Goal: Task Accomplishment & Management: Use online tool/utility

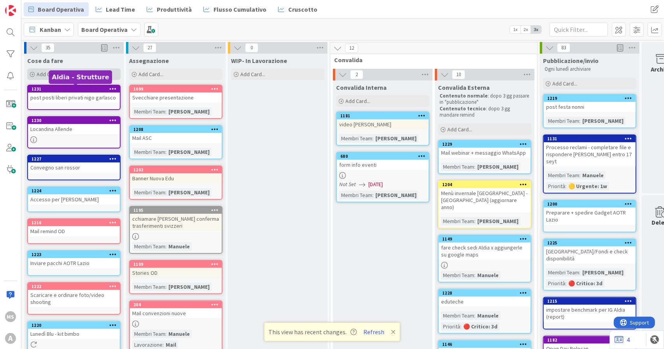
click at [44, 69] on div "Add Card..." at bounding box center [73, 74] width 93 height 12
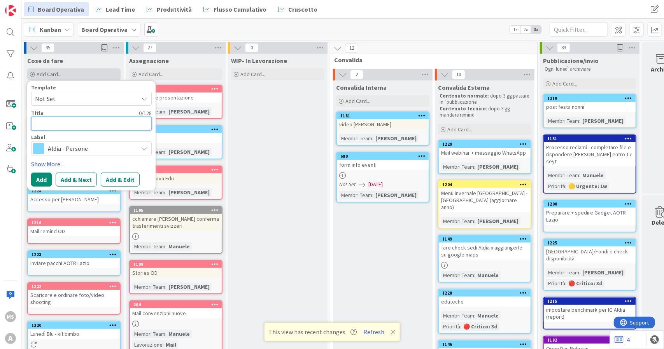
type textarea "C"
type textarea "x"
type textarea "Cr"
type textarea "x"
type textarea "Cra"
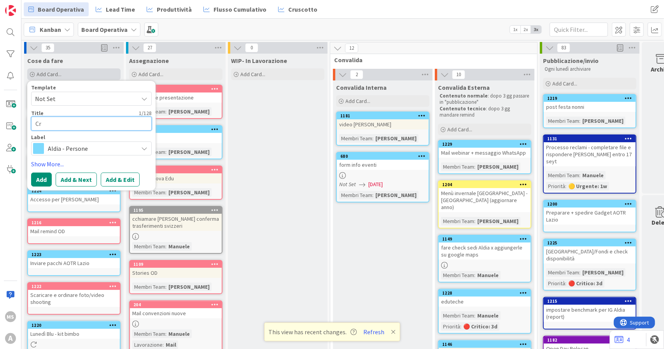
type textarea "x"
type textarea "Crac"
type textarea "x"
type textarea "Cracd"
type textarea "x"
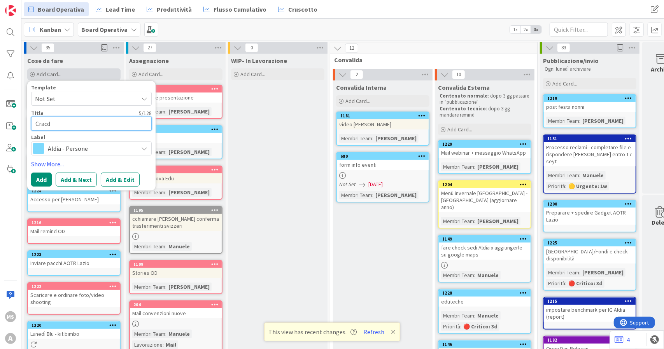
type textarea "Crac"
type textarea "x"
type textarea "Cra"
type textarea "x"
type textarea "Cr"
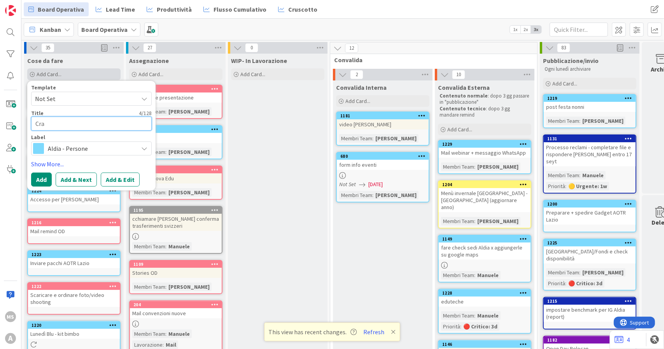
type textarea "x"
type textarea "C"
type textarea "x"
type textarea "Ca"
type textarea "x"
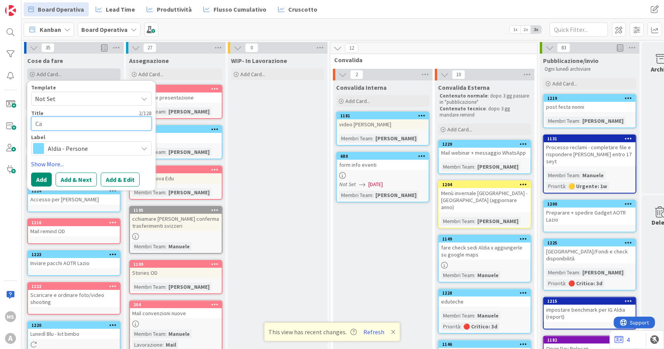
type textarea "C"
type textarea "x"
type textarea "R"
type textarea "x"
type textarea "Re"
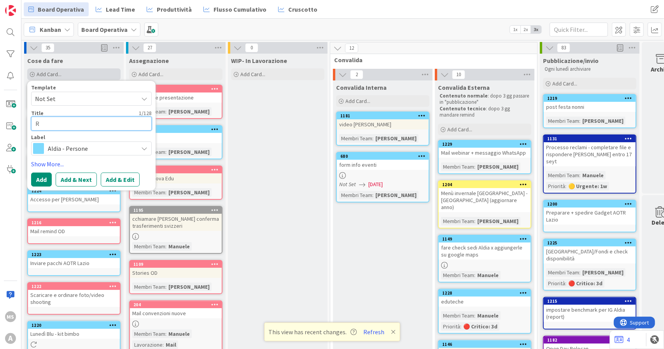
type textarea "x"
type textarea "Ree"
type textarea "x"
type textarea "Reel"
type textarea "x"
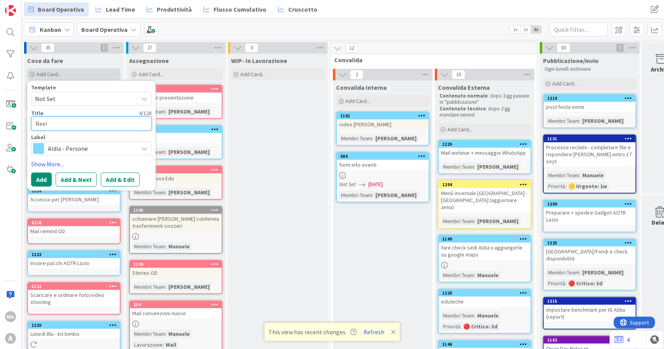
type textarea "Reel"
type textarea "x"
type textarea "Reel p"
type textarea "x"
type textarea "Reel pr"
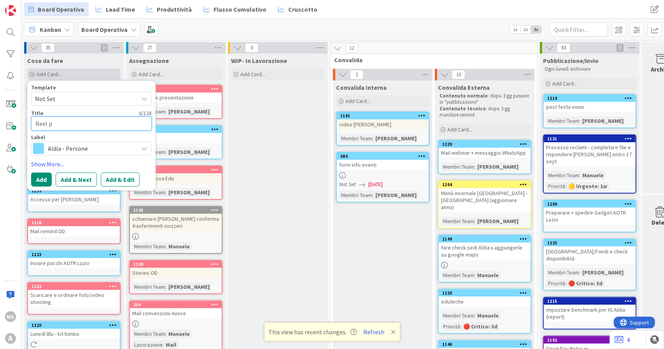
type textarea "x"
type textarea "Reel pro"
type textarea "x"
type textarea "Reel prog"
type textarea "x"
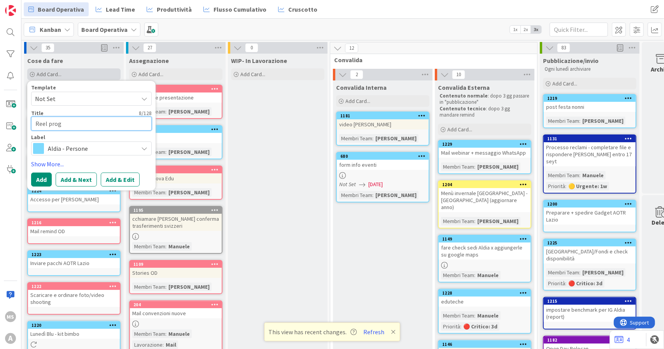
type textarea "Reel proge"
type textarea "x"
type textarea "Reel proget"
type textarea "x"
type textarea "Reel progett"
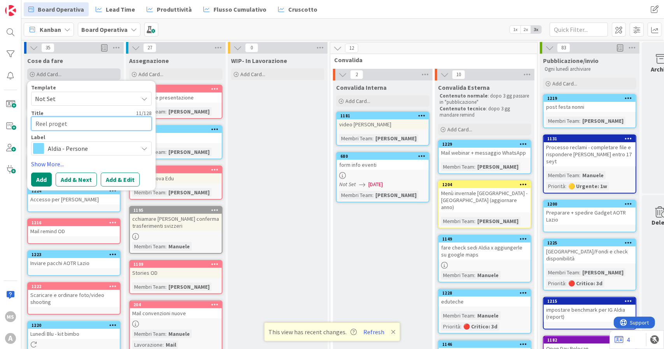
type textarea "x"
type textarea "Reel progetti"
type textarea "x"
type textarea "Reel progettis"
type textarea "x"
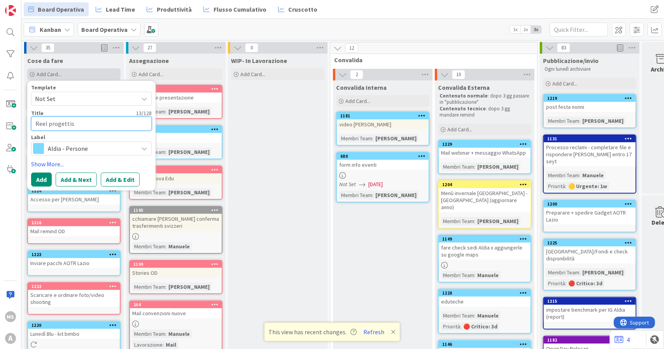
type textarea "Reel progettist"
type textarea "x"
type textarea "Reel progettiste"
type textarea "x"
type textarea "Reel progettiste"
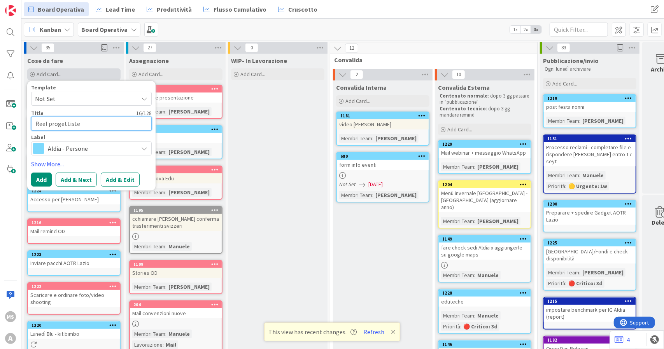
type textarea "x"
type textarea "Reel progettiste"
type textarea "x"
type textarea "Reel progettiste"
click at [63, 149] on span "Aldia - Persone" at bounding box center [91, 148] width 86 height 11
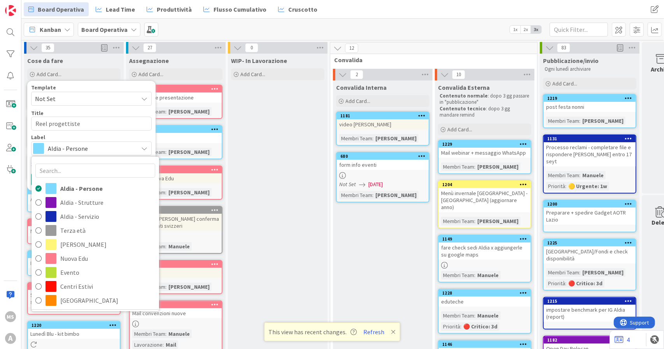
click at [63, 151] on span "Aldia - Persone" at bounding box center [91, 148] width 86 height 11
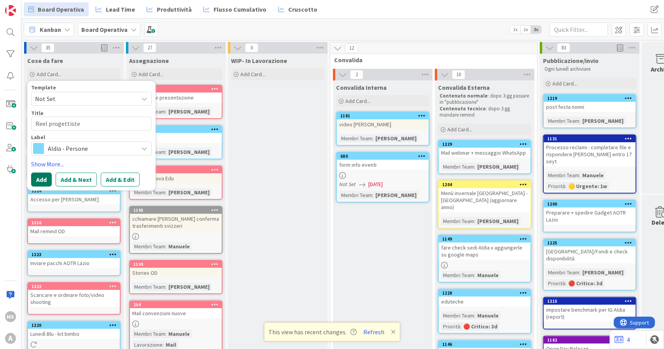
click at [44, 180] on button "Add" at bounding box center [41, 180] width 21 height 14
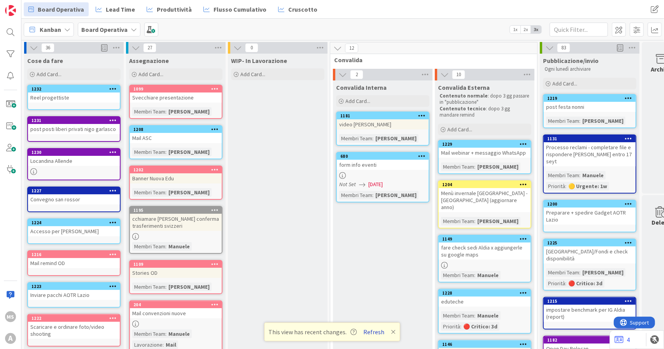
click at [372, 334] on button "Refresh" at bounding box center [374, 332] width 26 height 10
click at [67, 100] on div "Reel progettiste" at bounding box center [74, 98] width 92 height 10
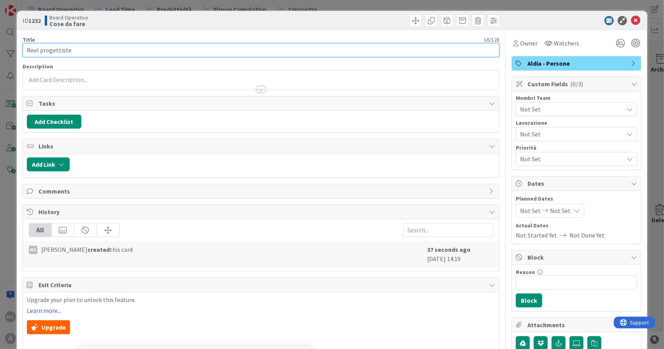
click at [30, 51] on input "Reel progettiste" at bounding box center [261, 50] width 477 height 14
type input "Script Reel progettiste"
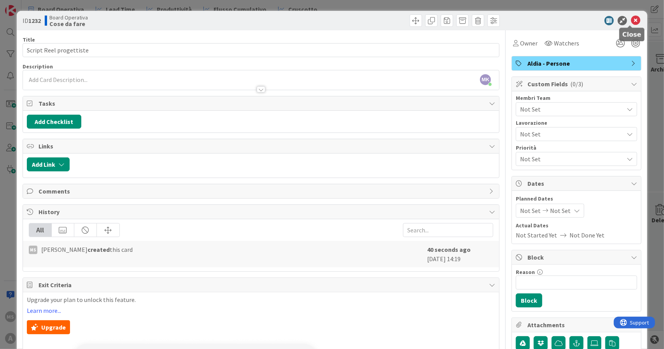
click at [631, 21] on icon at bounding box center [635, 20] width 9 height 9
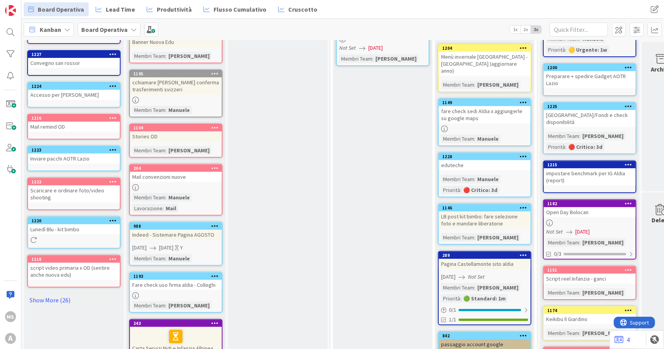
scroll to position [137, 0]
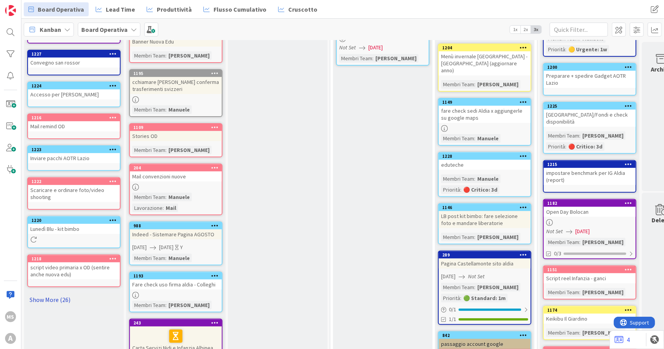
click at [54, 300] on link "Show More (26)" at bounding box center [73, 300] width 93 height 12
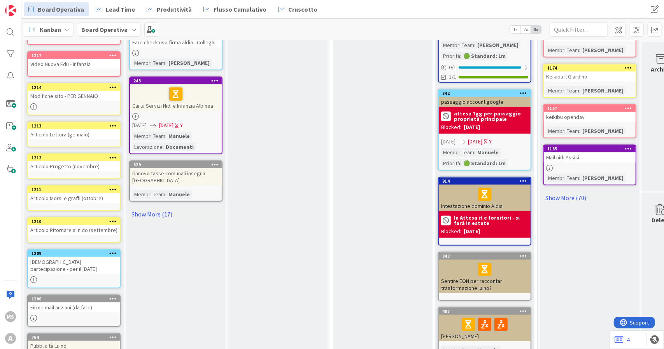
scroll to position [396, 0]
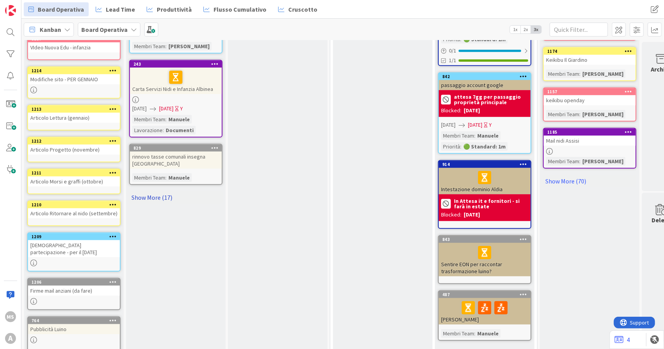
click at [156, 194] on link "Show More (17)" at bounding box center [175, 197] width 93 height 12
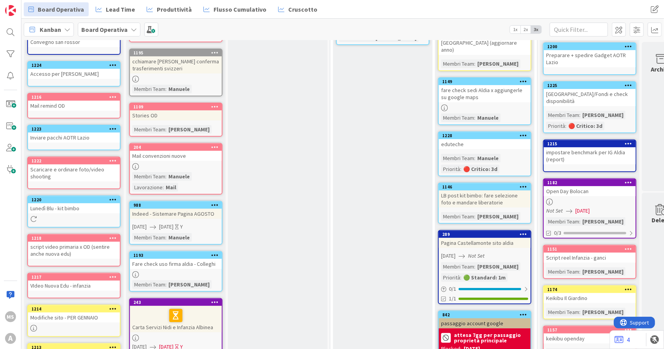
scroll to position [0, 0]
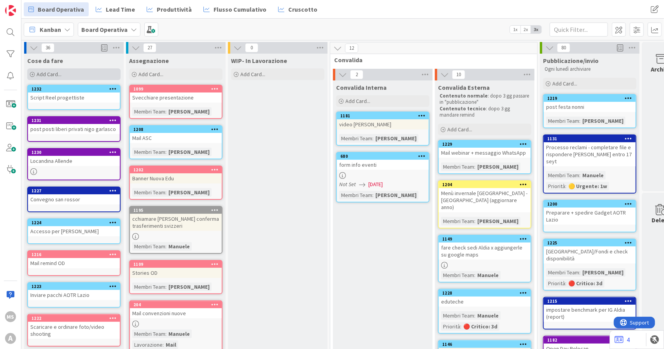
click at [58, 75] on span "Add Card..." at bounding box center [49, 74] width 25 height 7
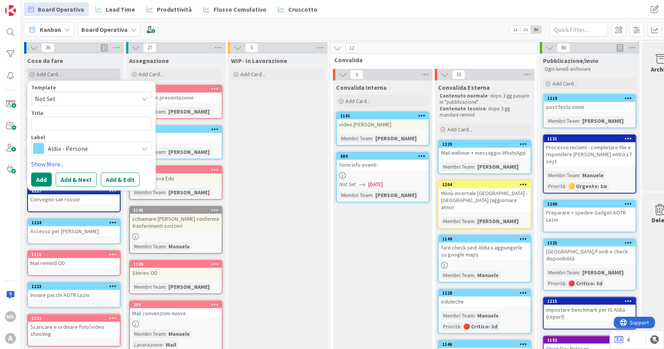
type textarea "x"
type textarea "I"
type textarea "x"
type textarea "In"
type textarea "x"
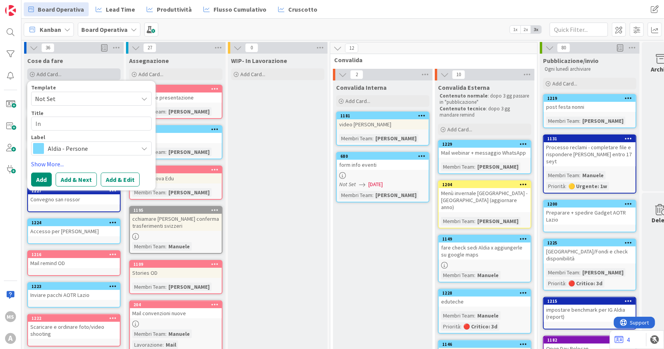
type textarea "Inv"
type textarea "x"
type textarea "Invi"
type textarea "x"
type textarea "Invia"
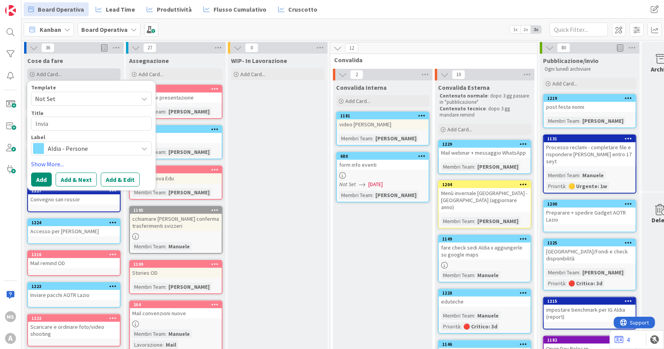
type textarea "x"
type textarea "Inviar"
type textarea "x"
type textarea "Inviare"
type textarea "x"
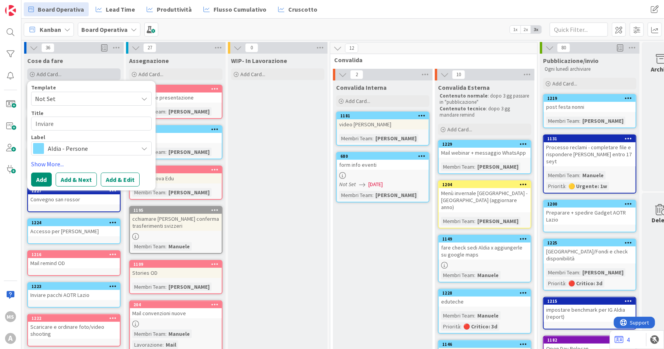
type textarea "Inviare"
type textarea "x"
type textarea "Inviare n"
type textarea "x"
type textarea "Inviare ne"
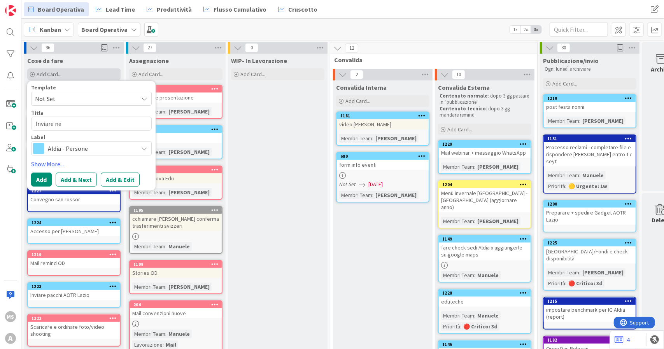
type textarea "x"
type textarea "Inviare new"
type textarea "x"
type textarea "Inviare newl"
type textarea "x"
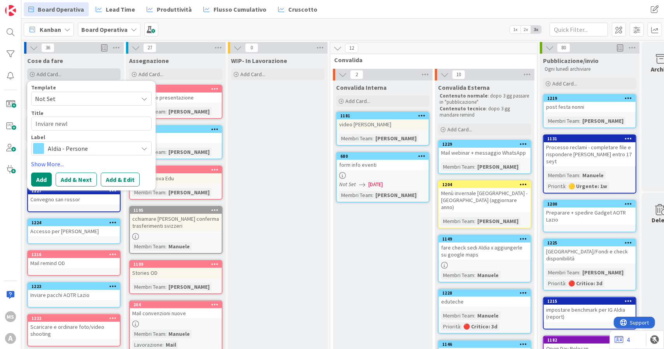
type textarea "Inviare new"
type textarea "x"
type textarea "Inviare news"
type textarea "x"
type textarea "Inviare newsl"
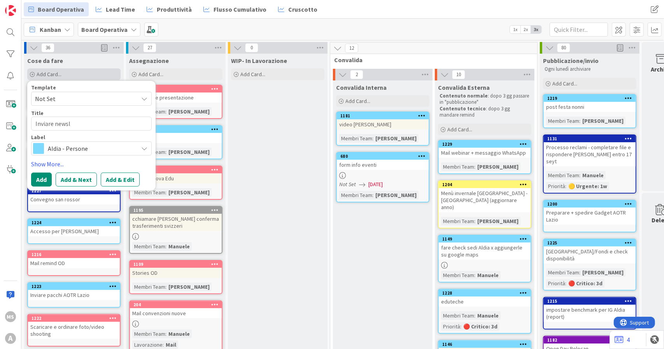
type textarea "x"
type textarea "Inviare newsle"
type textarea "x"
type textarea "Inviare newslet"
type textarea "x"
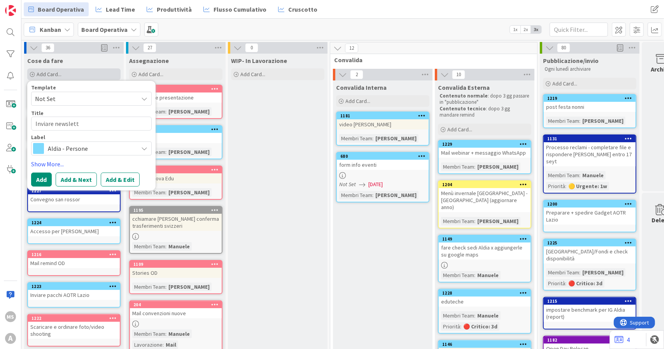
type textarea "Inviare newslette"
type textarea "x"
type textarea "Inviare newsletter"
type textarea "x"
type textarea "Inviare newsletter"
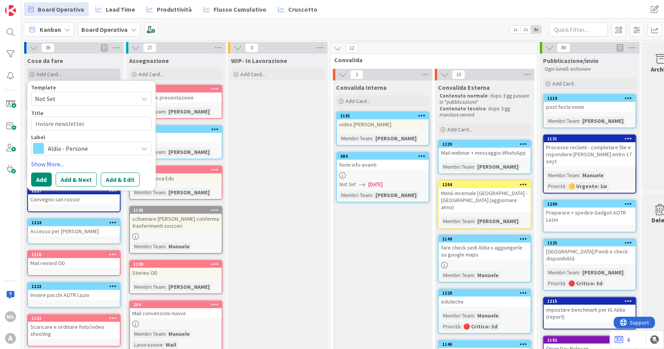
type textarea "x"
type textarea "Inviare newsletter e"
type textarea "x"
type textarea "Inviare newsletter eb"
type textarea "x"
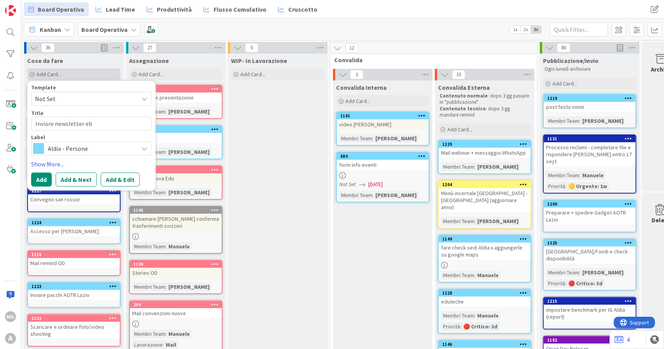
type textarea "Inviare newsletter ebi"
type textarea "x"
type textarea "Inviare newsletter ebir"
type textarea "x"
type textarea "Inviare newsletter ebi"
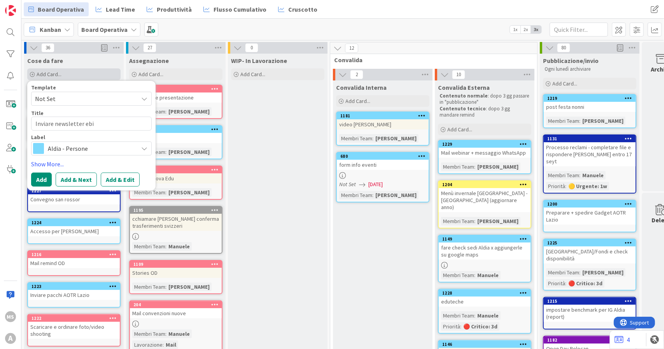
type textarea "x"
type textarea "Inviare newsletter eb"
type textarea "x"
type textarea "Inviare newsletter e"
type textarea "x"
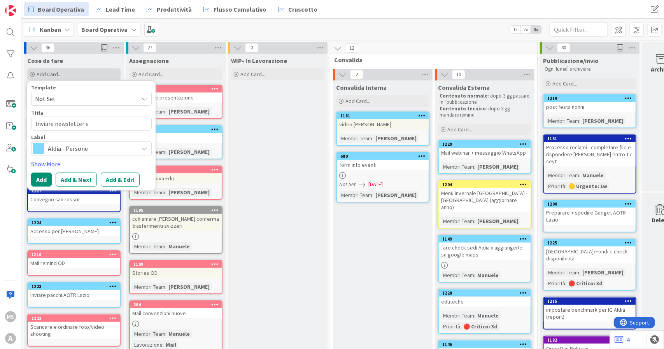
type textarea "Inviare newsletter"
type textarea "x"
type textarea "Inviare newsletter"
type textarea "x"
type textarea "Inviare newslettere"
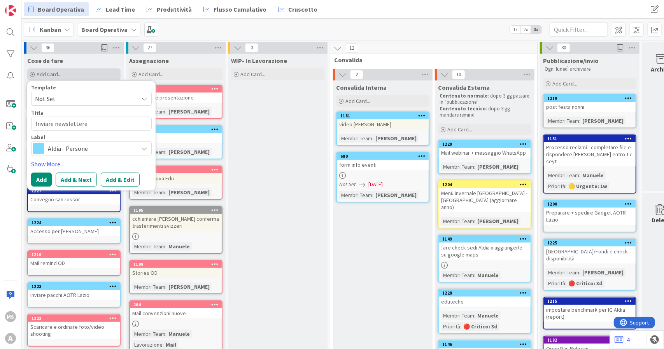
type textarea "x"
type textarea "Inviare newslettere"
type textarea "x"
type textarea "Inviare newslettere"
type textarea "x"
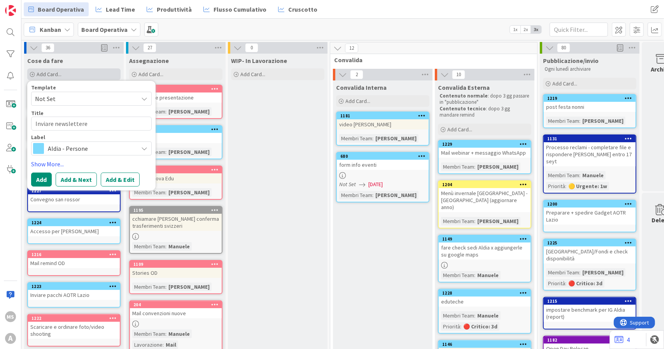
type textarea "Inviare newsletter"
type textarea "x"
type textarea "Inviare newsletter"
type textarea "x"
type textarea "Inviare newsletter b"
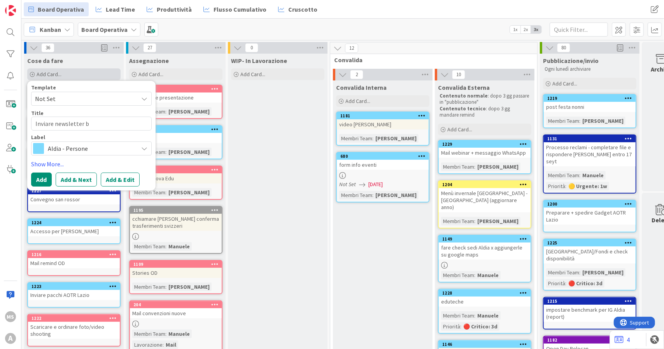
type textarea "x"
type textarea "Inviare newsletter bi"
type textarea "x"
type textarea "Inviare newsletter bir"
type textarea "x"
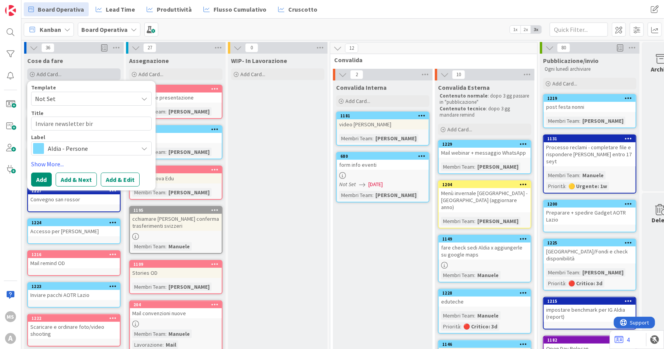
type textarea "Inviare newsletter biri"
type textarea "x"
type textarea "Inviare newsletter biric"
type textarea "x"
type textarea "Inviare newsletter birich"
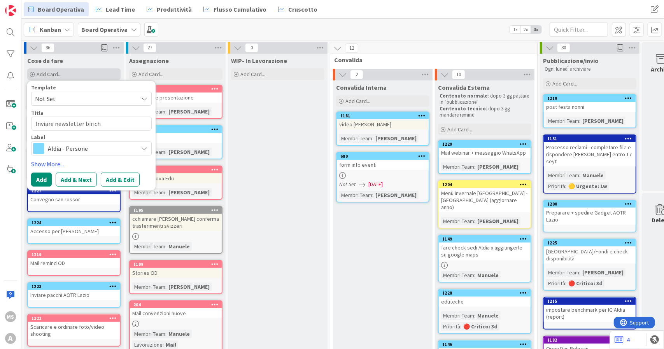
type textarea "x"
type textarea "Inviare newsletter birichi"
type textarea "x"
type textarea "Inviare newsletter birichin"
type textarea "x"
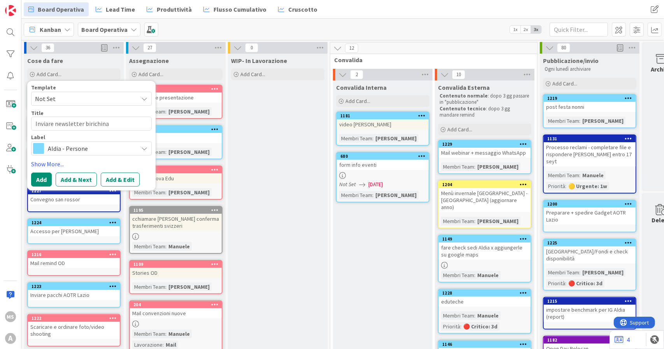
type textarea "Inviare newsletter birichina"
click at [61, 149] on span "Aldia - Persone" at bounding box center [91, 148] width 86 height 11
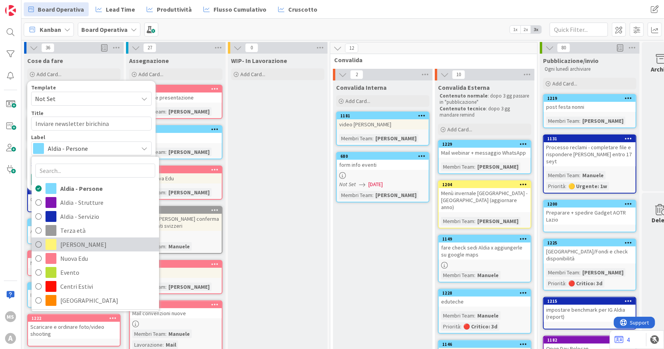
click at [54, 242] on span at bounding box center [51, 244] width 11 height 11
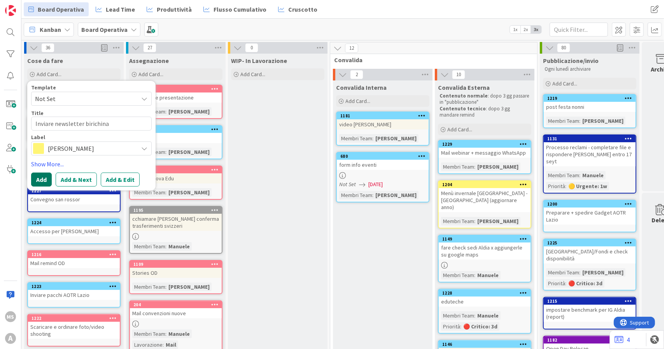
click at [44, 180] on button "Add" at bounding box center [41, 180] width 21 height 14
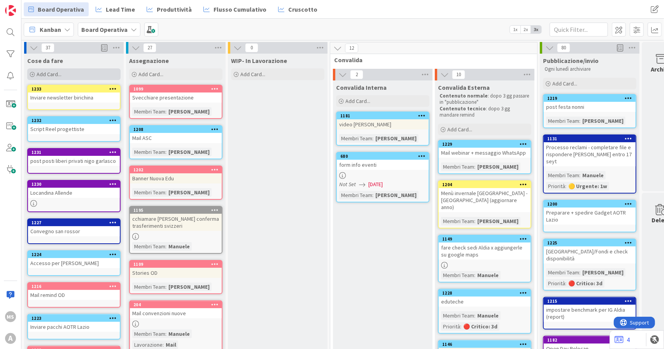
click at [46, 74] on span "Add Card..." at bounding box center [49, 74] width 25 height 7
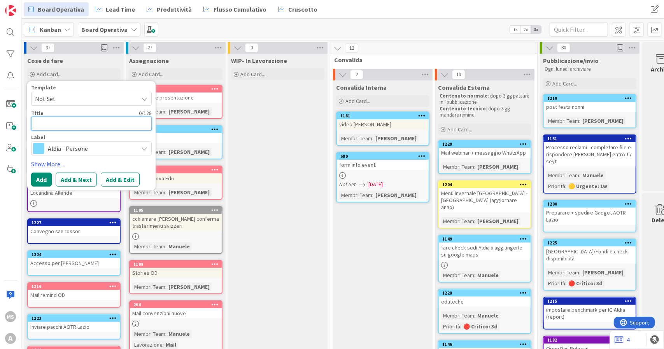
type textarea "x"
type textarea "S"
type textarea "x"
type textarea "Scx"
type textarea "x"
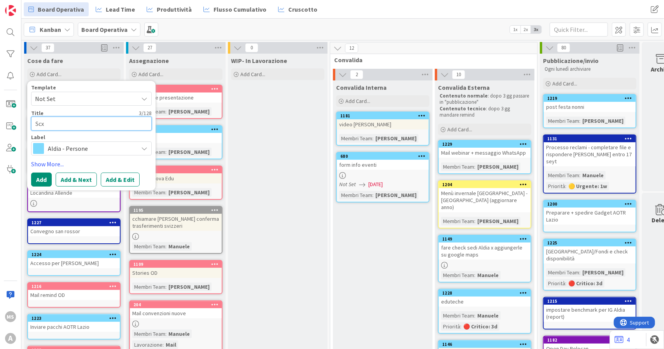
type textarea "Scxr"
type textarea "x"
type textarea "Scx"
type textarea "x"
type textarea "Sc"
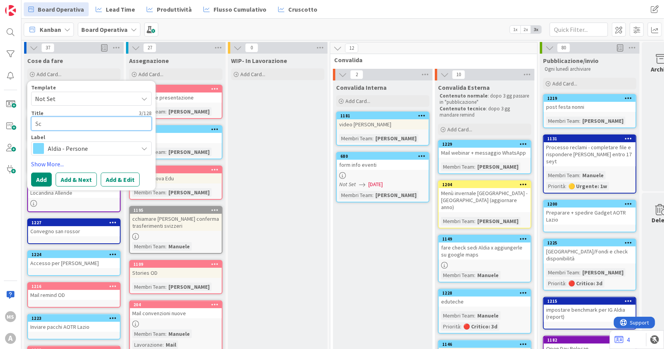
type textarea "x"
type textarea "Scr"
type textarea "x"
type textarea "Scri"
type textarea "x"
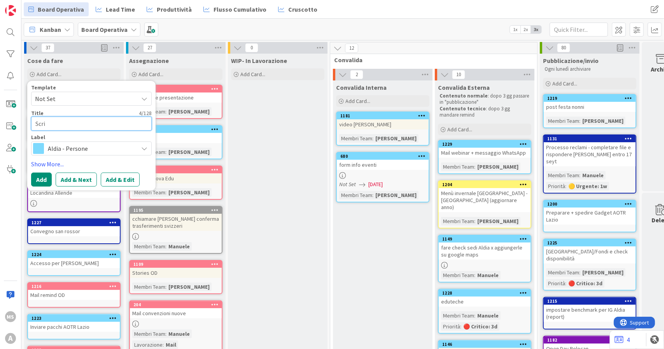
type textarea "Scrip"
type textarea "x"
type textarea "Script"
type textarea "x"
type textarea "Script"
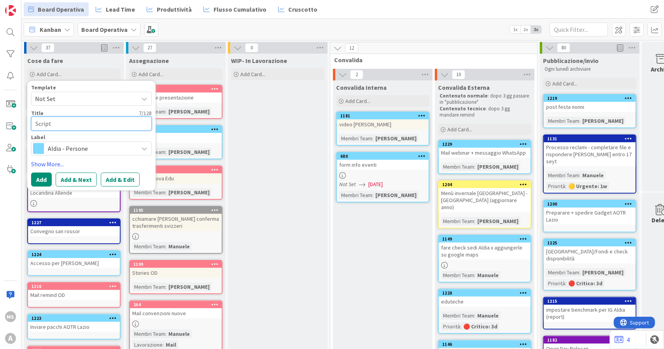
type textarea "x"
type textarea "Script B"
type textarea "x"
type textarea "Script Bi"
type textarea "x"
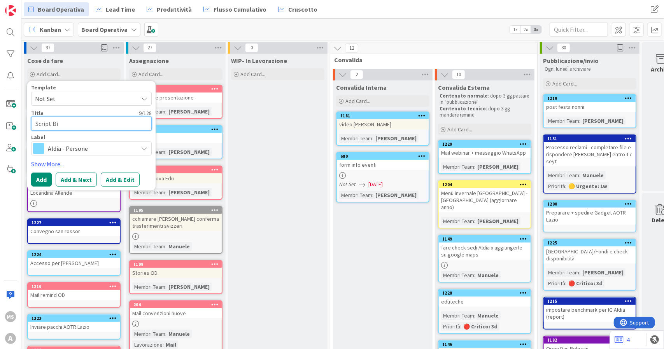
type textarea "Script Bia"
type textarea "x"
type textarea "Script Bian"
type textarea "x"
type textarea "Script Bianc"
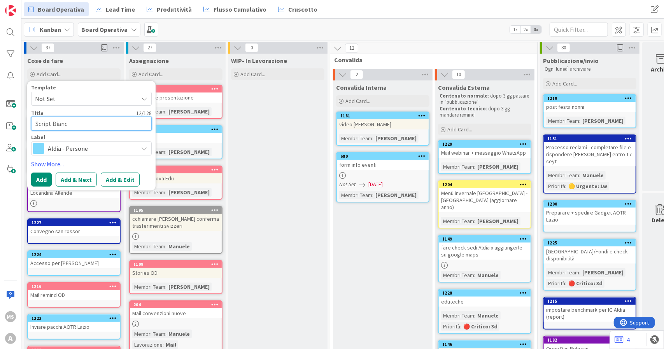
type textarea "x"
type textarea "Script [PERSON_NAME]"
type textarea "x"
type textarea "Script Bianc"
type textarea "x"
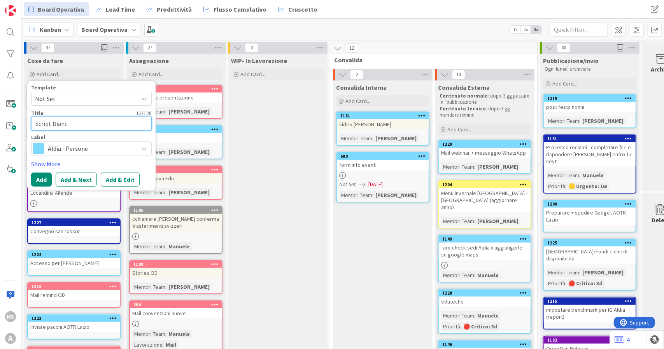
type textarea "Script Bian"
type textarea "x"
type textarea "Script Bia"
type textarea "x"
type textarea "Script Bi"
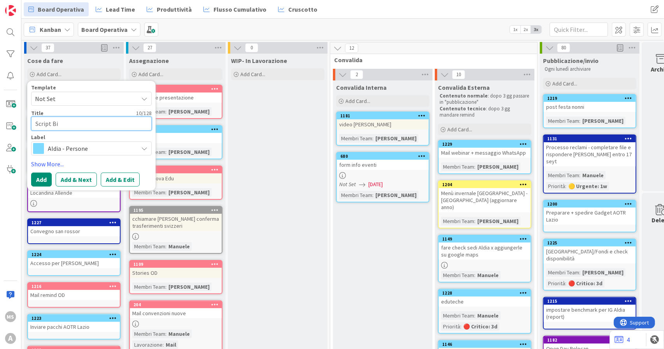
type textarea "x"
type textarea "Script B"
type textarea "x"
type textarea "Script"
type textarea "x"
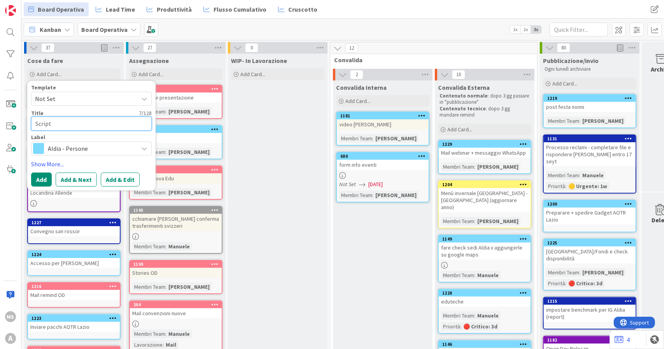
type textarea "Script F"
type textarea "x"
type textarea "Script Fr"
type textarea "x"
type textarea "Script F"
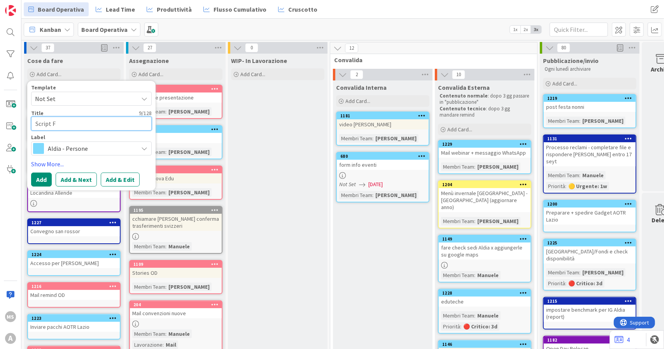
type textarea "x"
type textarea "Script"
type textarea "x"
type textarea "Script F"
type textarea "x"
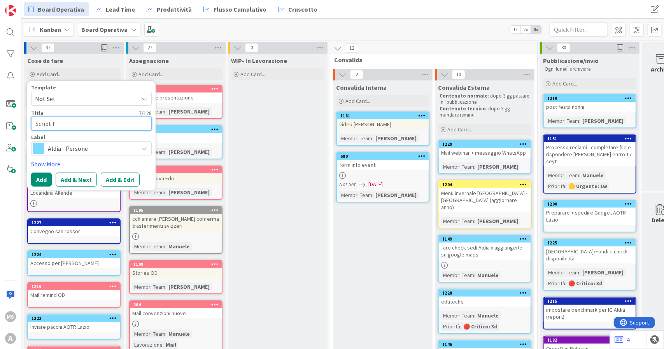
type textarea "Script Fr"
type textarea "x"
type textarea "Script Fr"
type textarea "x"
type textarea "Script Fr"
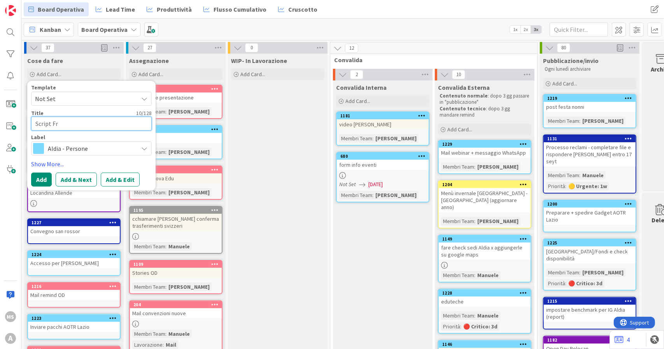
type textarea "x"
type textarea "Script F"
type textarea "x"
type textarea "Script"
type textarea "x"
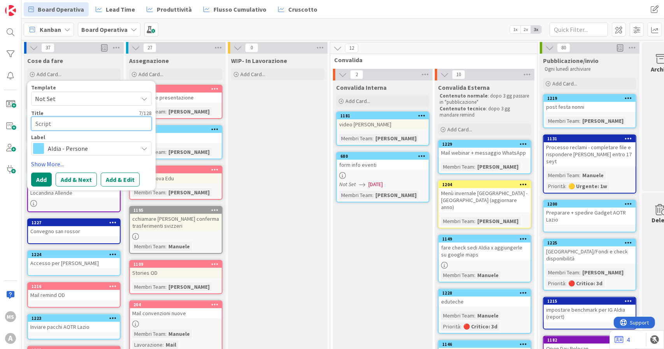
type textarea "Script F"
type textarea "x"
type textarea "Script Fr"
type textarea "x"
type textarea "Script Fra"
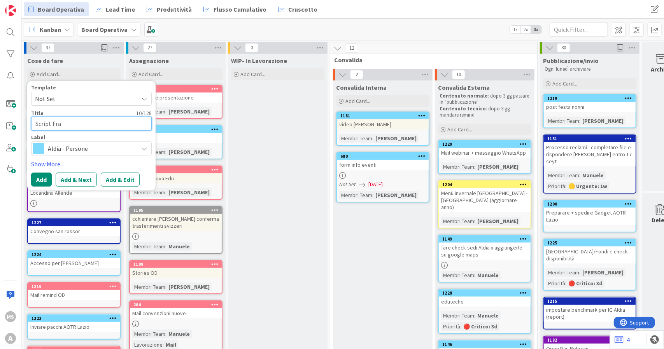
type textarea "x"
type textarea "Script Fr"
type textarea "x"
type textarea "Script F"
type textarea "x"
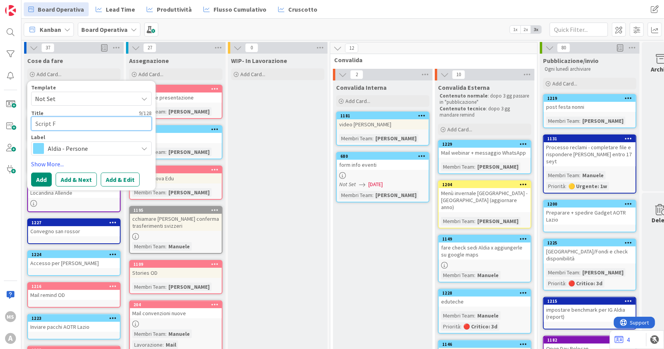
type textarea "Script"
type textarea "x"
type textarea "Script"
type textarea "x"
type textarea "Script"
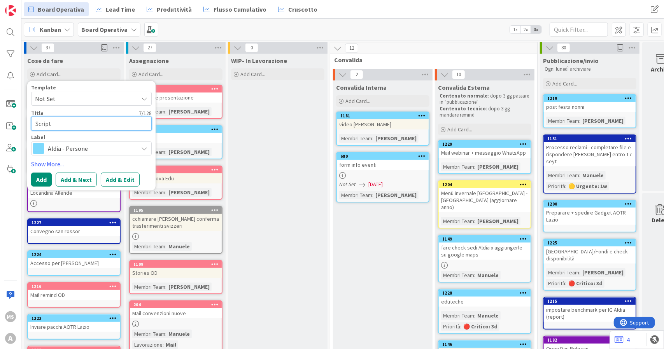
type textarea "x"
type textarea "Script F"
type textarea "x"
type textarea "Script Fr"
type textarea "x"
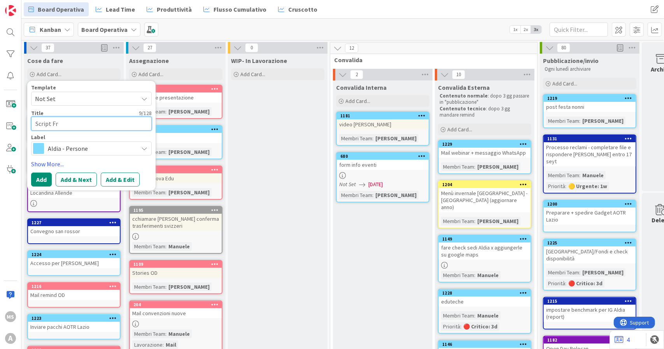
type textarea "Script F"
type textarea "x"
type textarea "Script"
type textarea "x"
type textarea "Script"
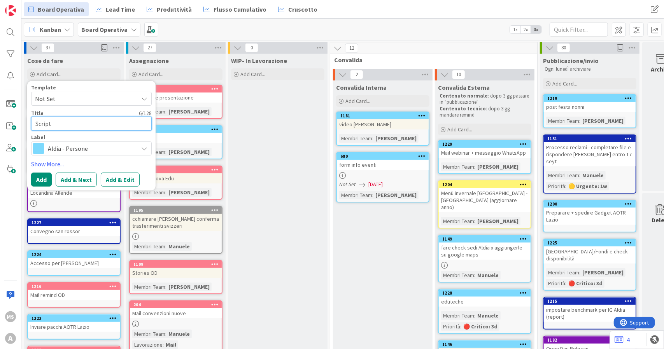
type textarea "x"
type textarea "Script"
type textarea "x"
type textarea "Script F"
type textarea "x"
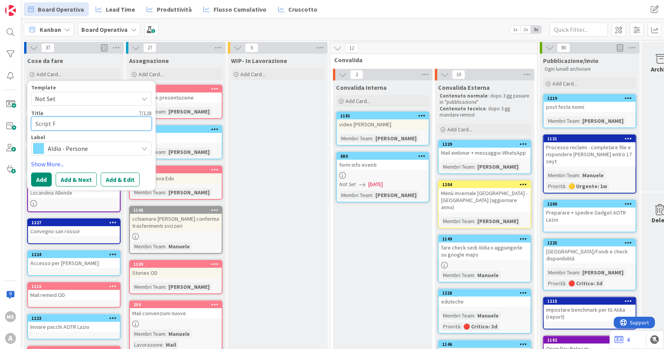
type textarea "Script Fr"
type textarea "x"
type textarea "Script Fra"
type textarea "x"
type textarea "Script Fr"
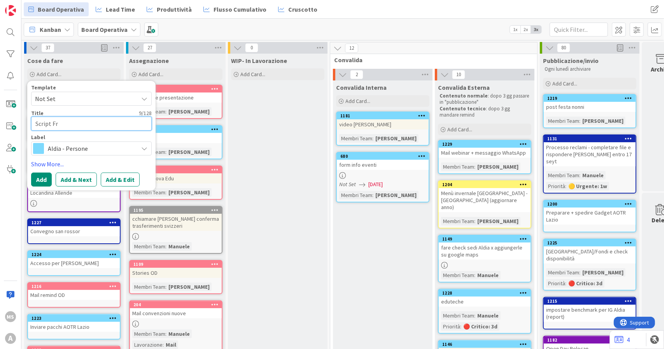
type textarea "x"
type textarea "Script F"
type textarea "x"
type textarea "Script"
type textarea "x"
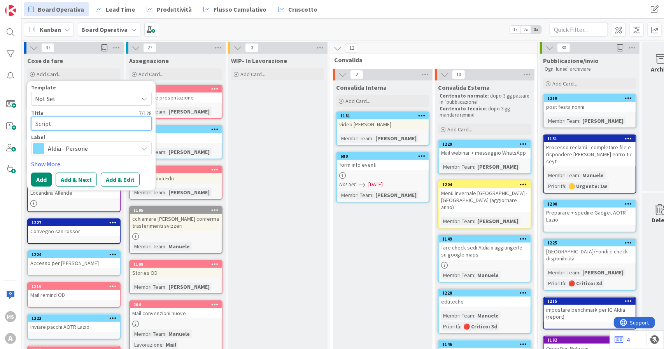
type textarea "Script"
type textarea "x"
type textarea "Script"
type textarea "x"
type textarea "Script f"
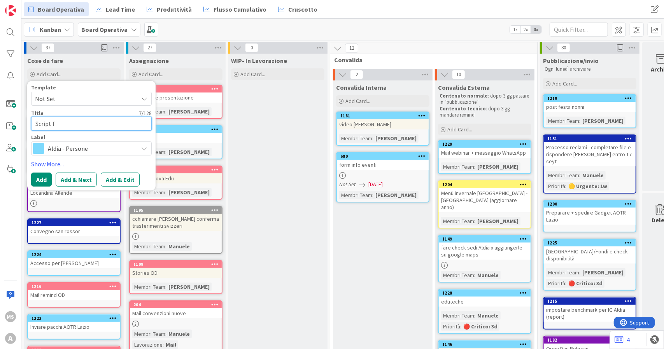
type textarea "x"
type textarea "Script fr"
type textarea "x"
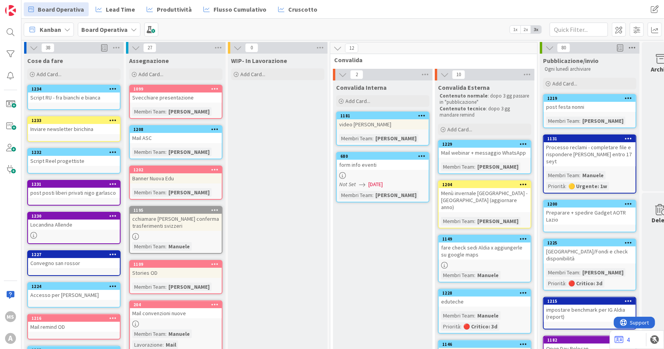
click at [632, 46] on icon at bounding box center [632, 48] width 10 height 12
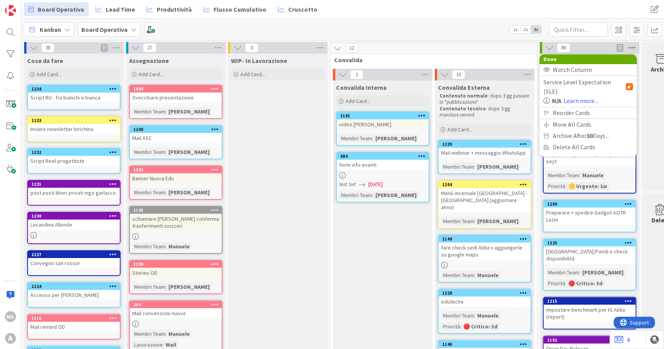
click at [632, 46] on icon at bounding box center [632, 48] width 10 height 12
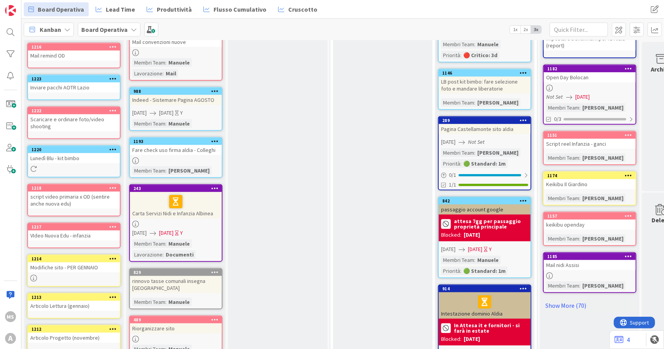
scroll to position [270, 0]
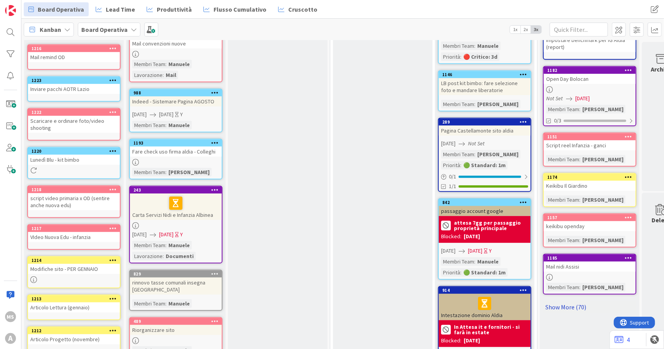
click at [554, 304] on link "Show More (70)" at bounding box center [589, 307] width 93 height 12
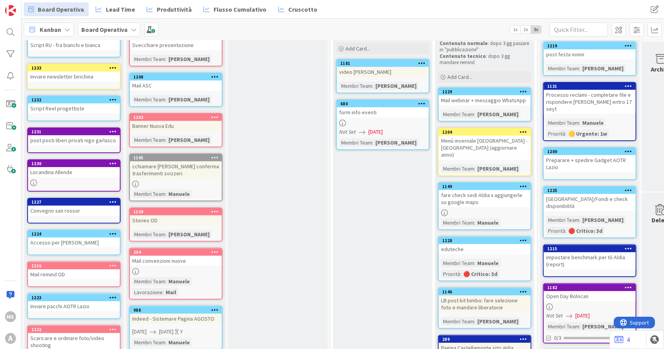
scroll to position [0, 0]
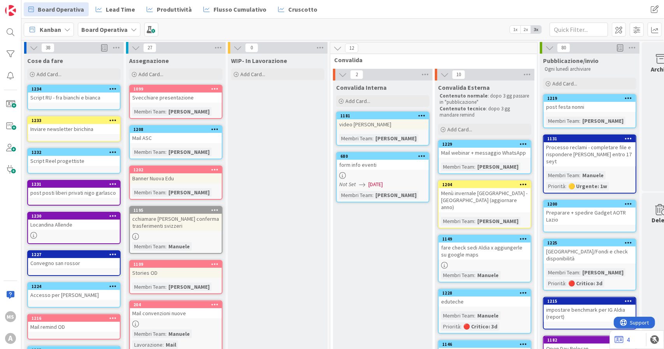
drag, startPoint x: 499, startPoint y: 28, endPoint x: 544, endPoint y: 28, distance: 45.1
click at [544, 28] on div "Kanban Board Operativa 1x 2x 3x" at bounding box center [342, 29] width 643 height 21
drag, startPoint x: 544, startPoint y: 28, endPoint x: 479, endPoint y: 22, distance: 65.3
click at [479, 22] on div "Kanban Board Operativa 1x 2x 3x" at bounding box center [342, 29] width 643 height 21
